Goal: Book appointment/travel/reservation

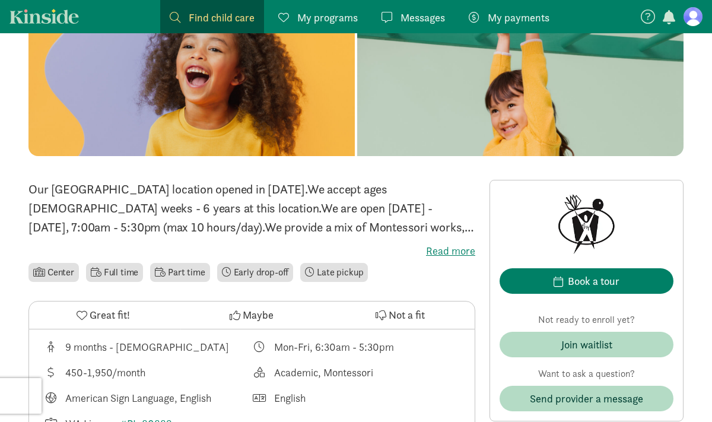
scroll to position [134, 0]
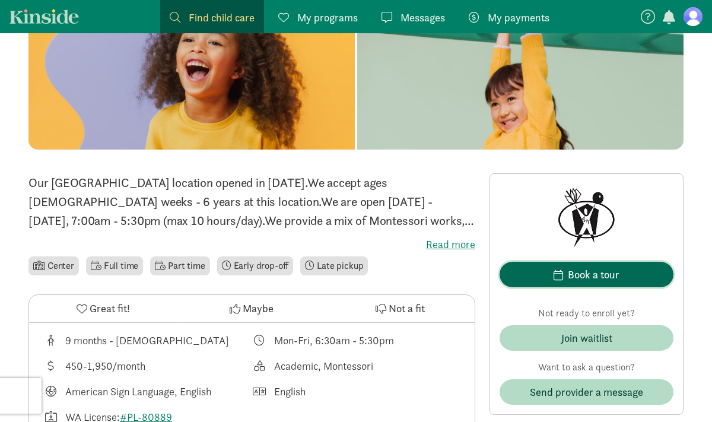
click at [588, 282] on div "Book a tour" at bounding box center [594, 274] width 52 height 16
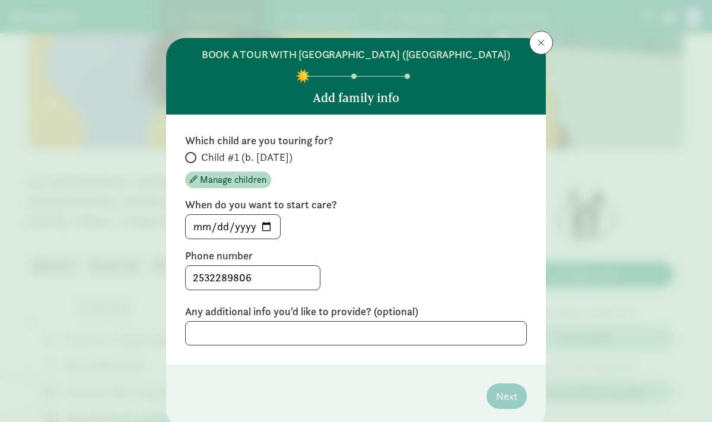
click at [193, 163] on span at bounding box center [190, 157] width 11 height 11
click at [193, 161] on input "Child #1 (b. [DATE])" at bounding box center [189, 158] width 8 height 8
radio input "true"
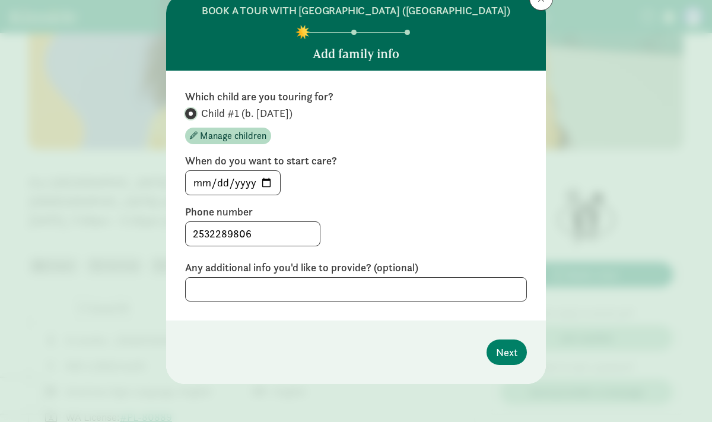
scroll to position [58, 0]
click at [508, 357] on span "Next" at bounding box center [506, 352] width 21 height 16
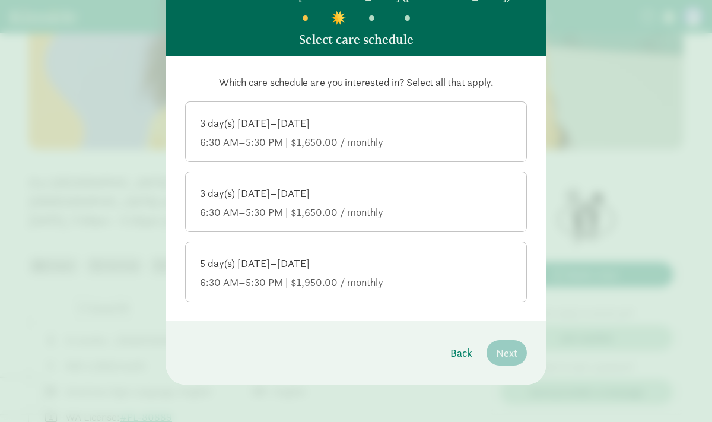
click at [347, 149] on div "6:30 AM–5:30 PM | $1,650.00 / monthly" at bounding box center [356, 142] width 312 height 14
click at [0, 0] on input "3 day(s) [DATE]–[DATE] 6:30 AM–5:30 PM | $1,650.00 / monthly" at bounding box center [0, 0] width 0 height 0
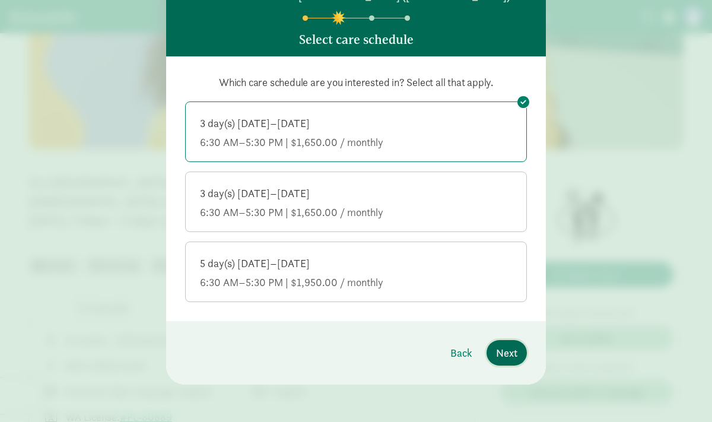
click at [507, 361] on span "Next" at bounding box center [506, 353] width 21 height 16
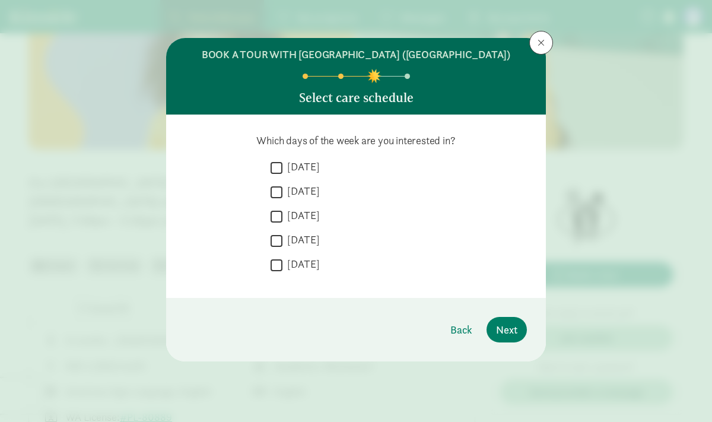
click at [276, 200] on input "[DATE]" at bounding box center [276, 192] width 12 height 16
checkbox input "true"
click at [276, 224] on input "[DATE]" at bounding box center [276, 216] width 12 height 16
checkbox input "true"
click at [277, 273] on input "[DATE]" at bounding box center [276, 265] width 12 height 16
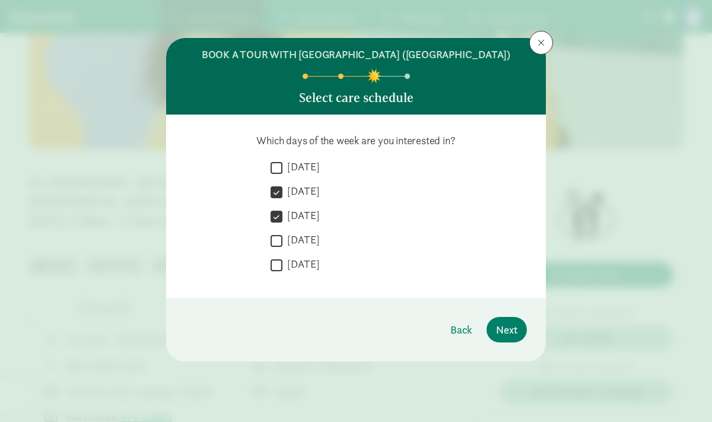
checkbox input "true"
click at [278, 176] on input "[DATE]" at bounding box center [276, 168] width 12 height 16
checkbox input "true"
click at [277, 200] on input "[DATE]" at bounding box center [276, 192] width 12 height 16
checkbox input "false"
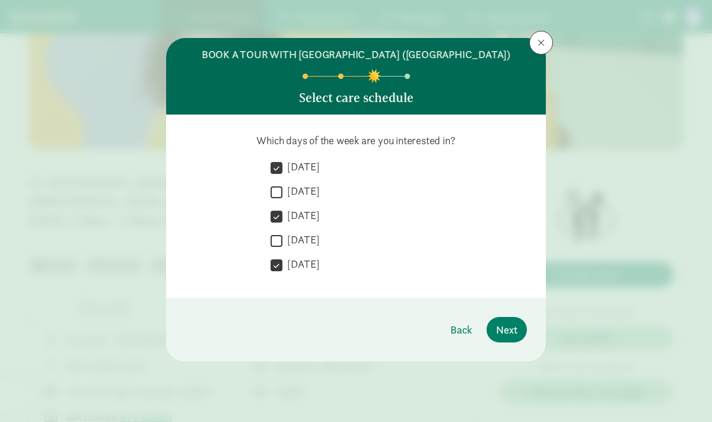
click at [278, 248] on input "[DATE]" at bounding box center [276, 240] width 12 height 16
checkbox input "true"
click at [278, 273] on input "[DATE]" at bounding box center [276, 265] width 12 height 16
checkbox input "false"
click at [502, 337] on span "Next" at bounding box center [506, 329] width 21 height 16
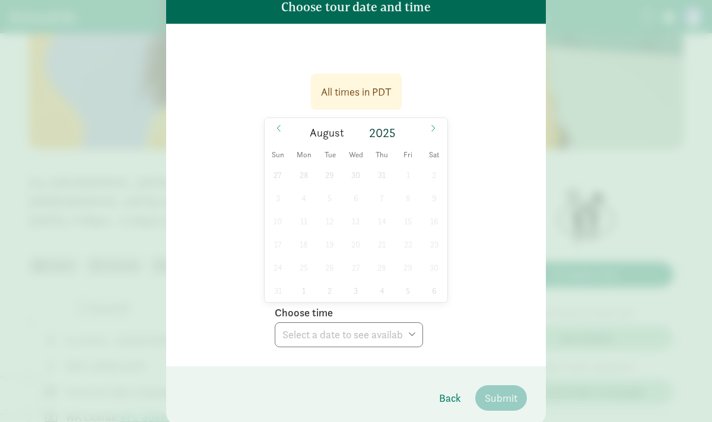
scroll to position [91, 0]
click at [432, 132] on icon at bounding box center [432, 127] width 7 height 8
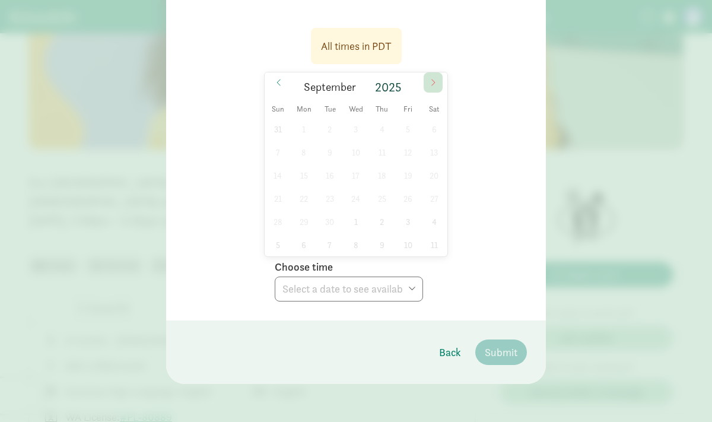
click at [433, 82] on icon at bounding box center [432, 82] width 7 height 8
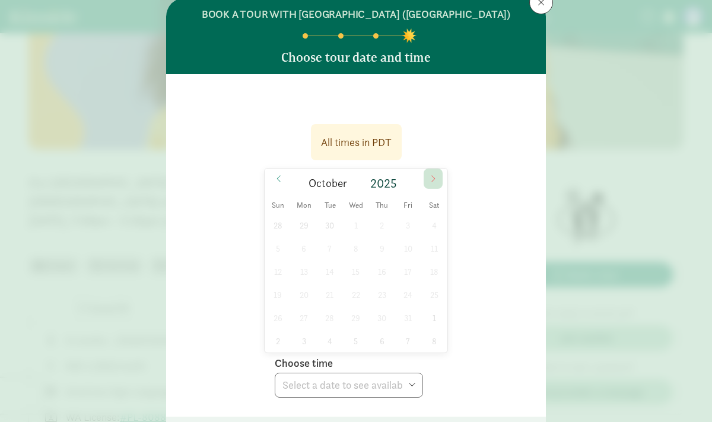
scroll to position [0, 0]
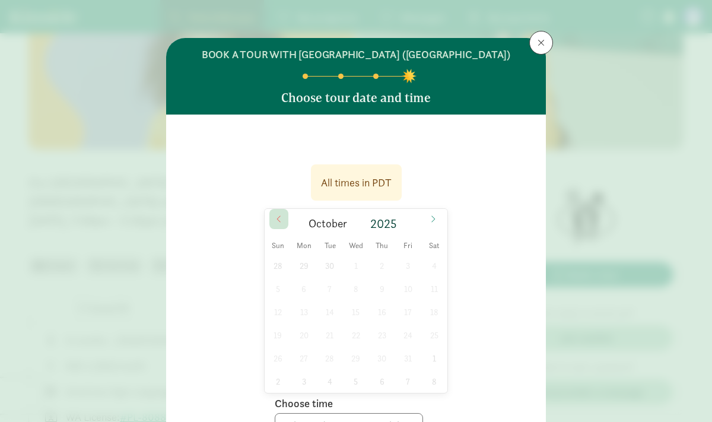
click at [281, 223] on icon at bounding box center [278, 219] width 7 height 8
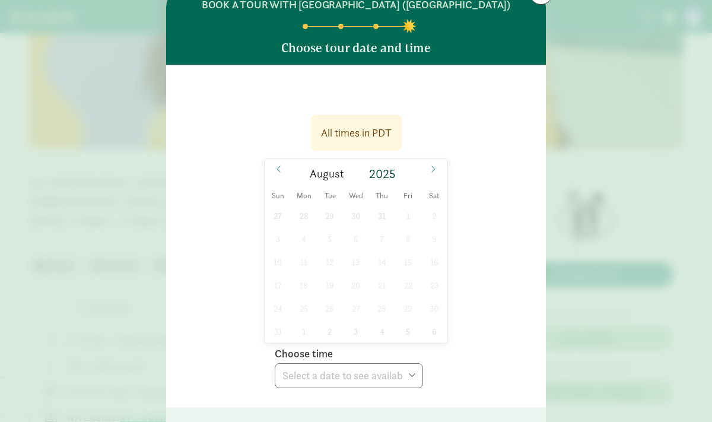
scroll to position [71, 0]
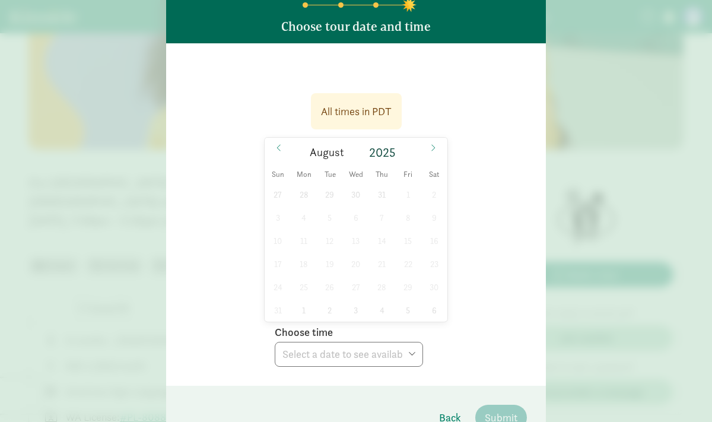
click at [380, 254] on div "27 28 29 30 31 1 2 3 4 5 6 7 8 9 10 11 12 13 14 15 16 17 18 19 20 21 22 23 24 2…" at bounding box center [356, 252] width 183 height 139
click at [380, 279] on div "27 28 29 30 31 1 2 3 4 5 6 7 8 9 10 11 12 13 14 15 16 17 18 19 20 21 22 23 24 2…" at bounding box center [356, 252] width 183 height 139
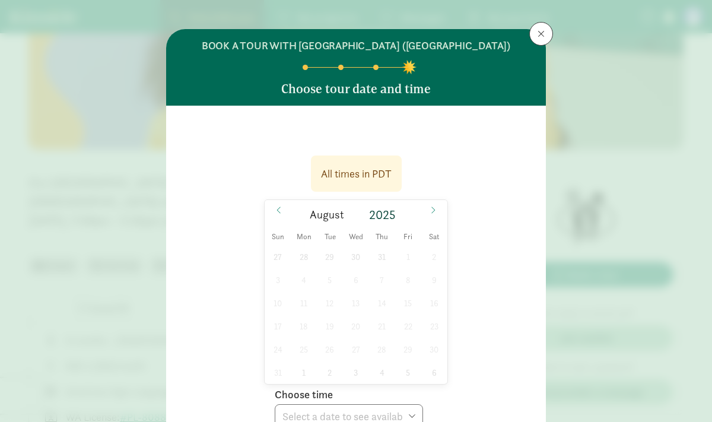
scroll to position [0, 0]
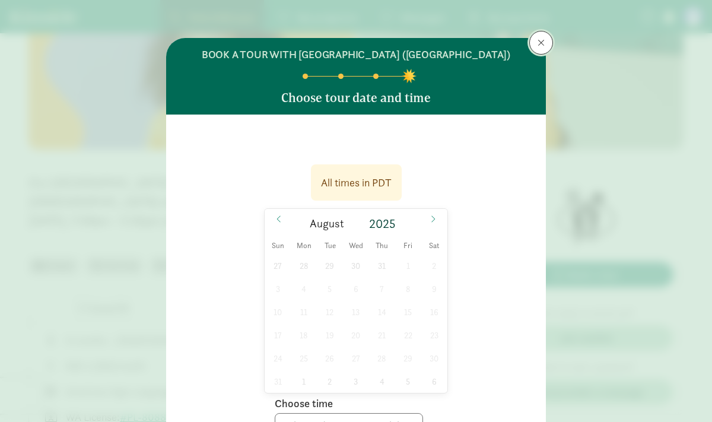
click at [541, 40] on span at bounding box center [540, 42] width 7 height 9
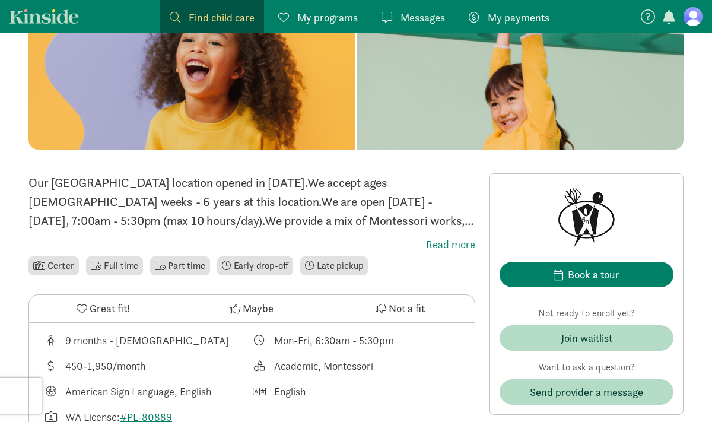
click at [95, 310] on span "Great fit!" at bounding box center [110, 308] width 40 height 16
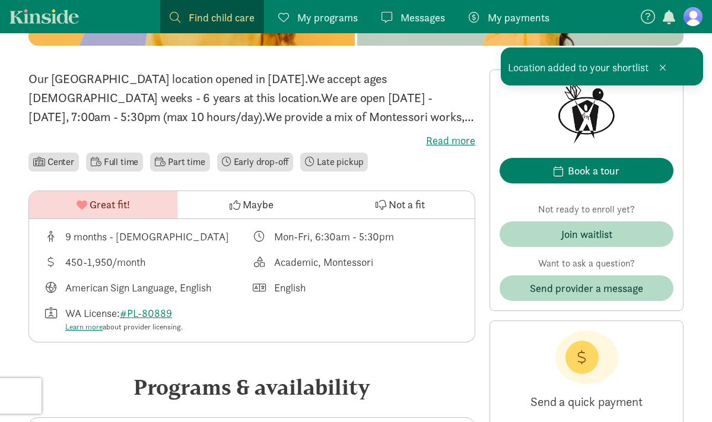
scroll to position [240, 0]
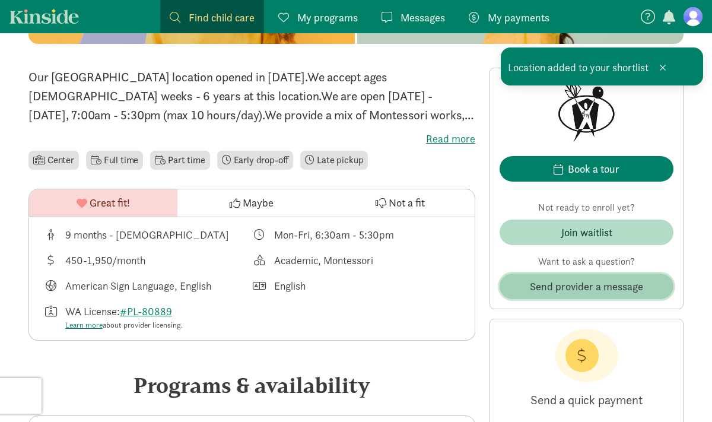
click at [573, 283] on span "Send provider a message" at bounding box center [586, 286] width 113 height 16
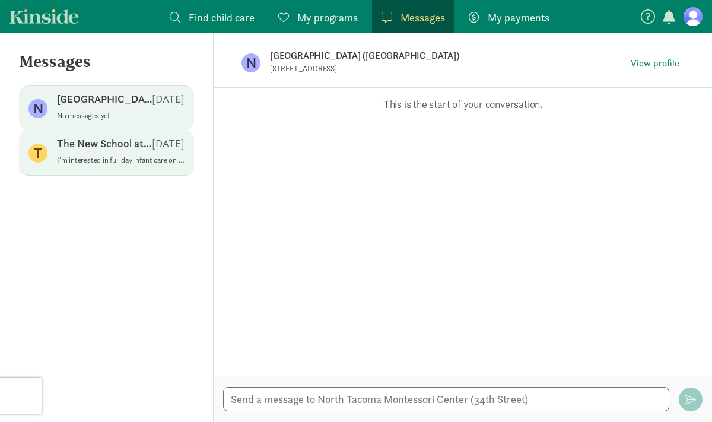
click at [79, 168] on span "The New School at [PERSON_NAME][GEOGRAPHIC_DATA] [DATE] I'm interested in full …" at bounding box center [121, 152] width 128 height 33
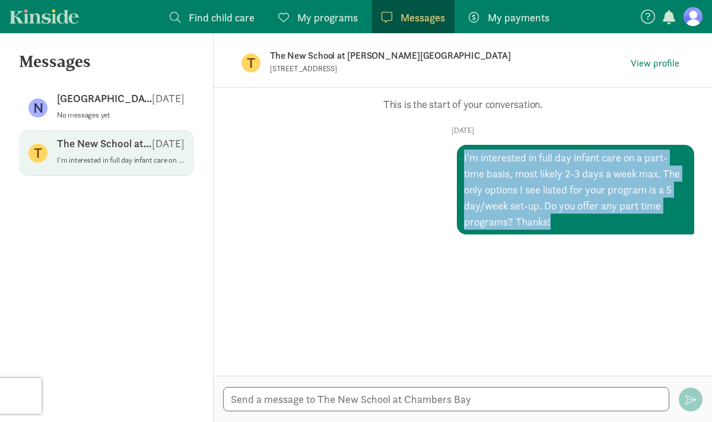
drag, startPoint x: 464, startPoint y: 158, endPoint x: 600, endPoint y: 216, distance: 147.7
click at [600, 216] on div "I'm interested in full day infant care on a part-time basis, most likely 2-3 da…" at bounding box center [575, 190] width 237 height 90
click at [474, 266] on div "Opps, something went wrong :( Retry This is the start of your conversation. [DA…" at bounding box center [463, 232] width 498 height 288
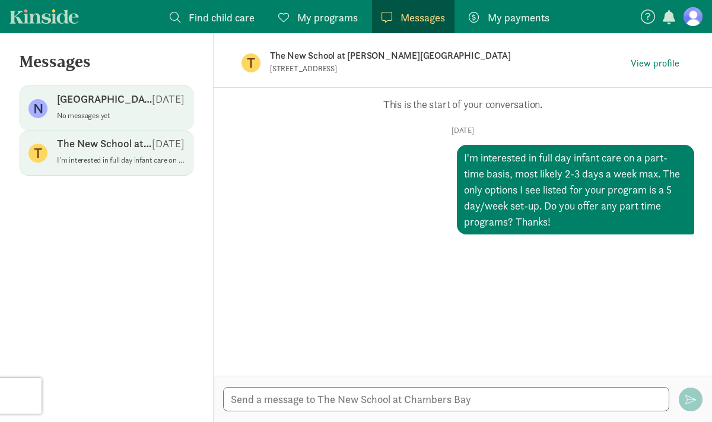
click at [111, 105] on p "[GEOGRAPHIC_DATA] ([GEOGRAPHIC_DATA])" at bounding box center [104, 99] width 95 height 14
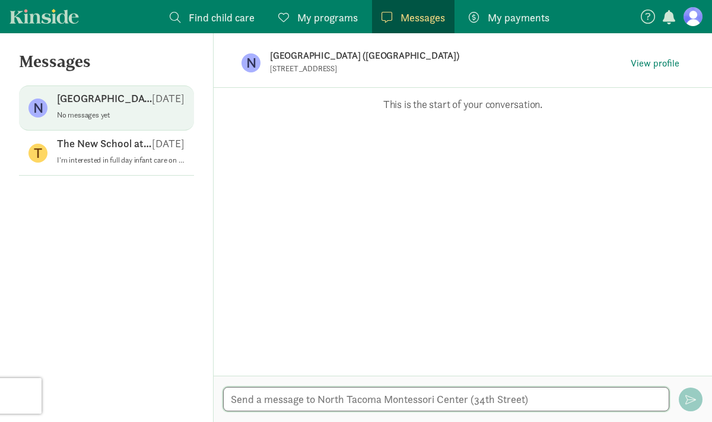
click at [323, 402] on textarea at bounding box center [446, 399] width 446 height 24
type textarea "I'm curious if you offer care 2 days a week? I see options for 5 days"
